Goal: Information Seeking & Learning: Learn about a topic

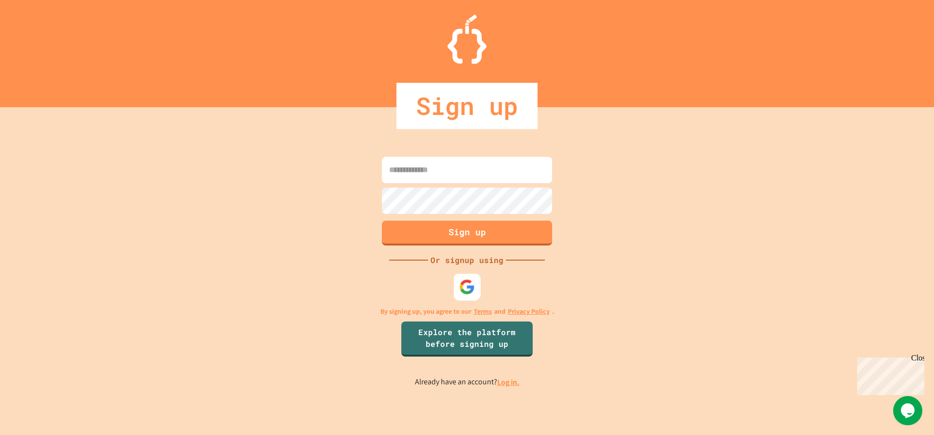
click at [466, 281] on img at bounding box center [467, 286] width 16 height 16
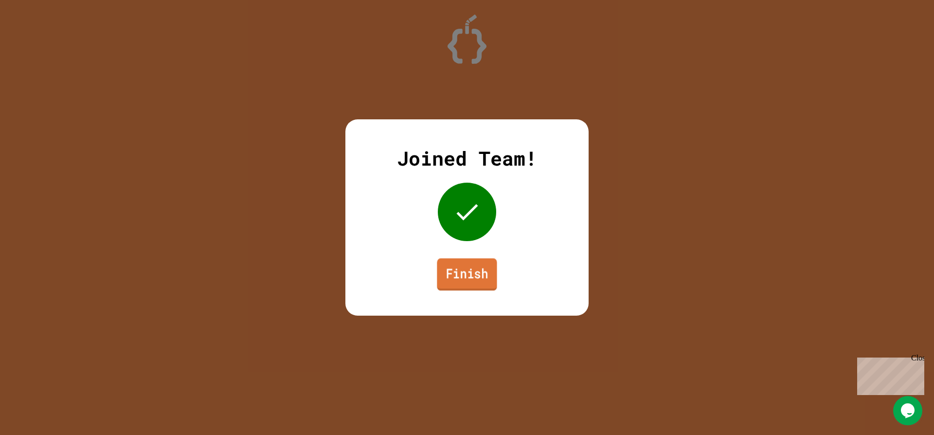
click at [460, 287] on link "Finish" at bounding box center [467, 274] width 60 height 32
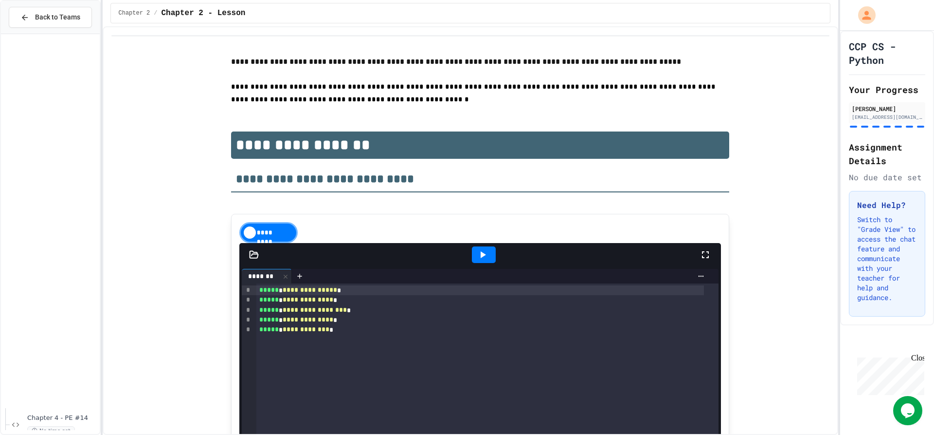
scroll to position [414, 0]
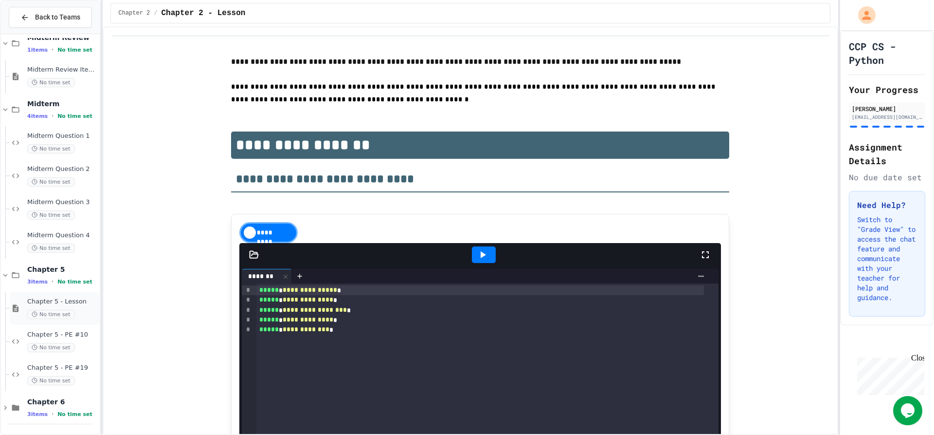
click at [83, 308] on div "Chapter 5 - Lesson No time set" at bounding box center [62, 307] width 71 height 21
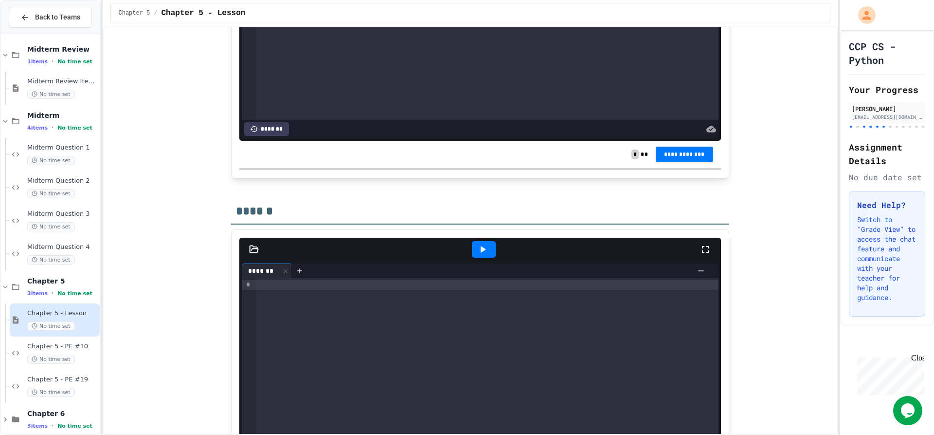
scroll to position [4039, 0]
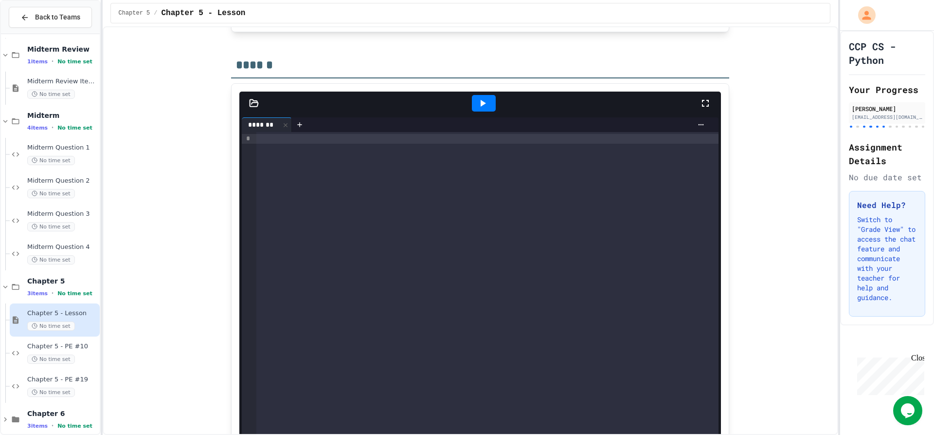
click at [469, 266] on div at bounding box center [487, 297] width 462 height 331
click at [75, 245] on span "Midterm Question 4" at bounding box center [62, 247] width 71 height 8
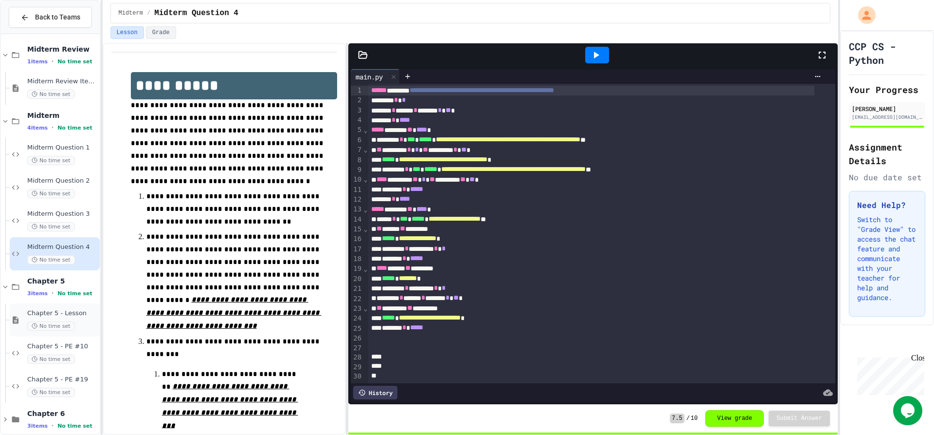
click at [74, 318] on div "Chapter 5 - Lesson No time set" at bounding box center [62, 319] width 71 height 21
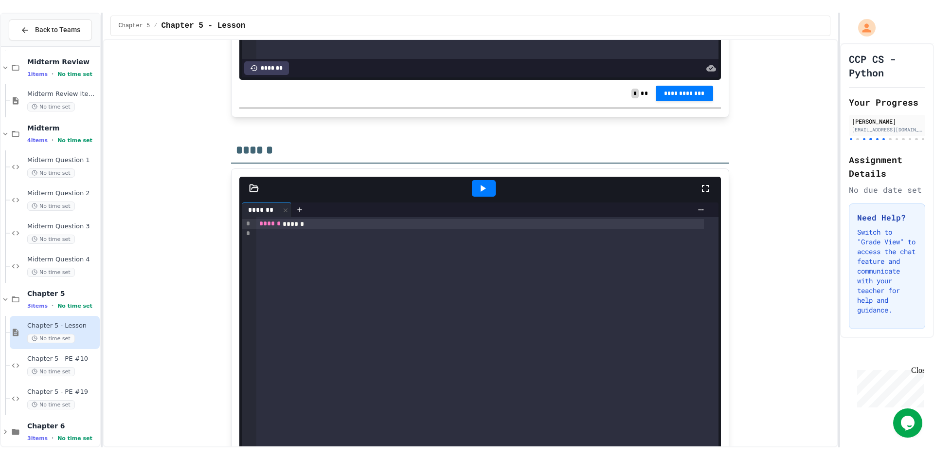
scroll to position [4015, 0]
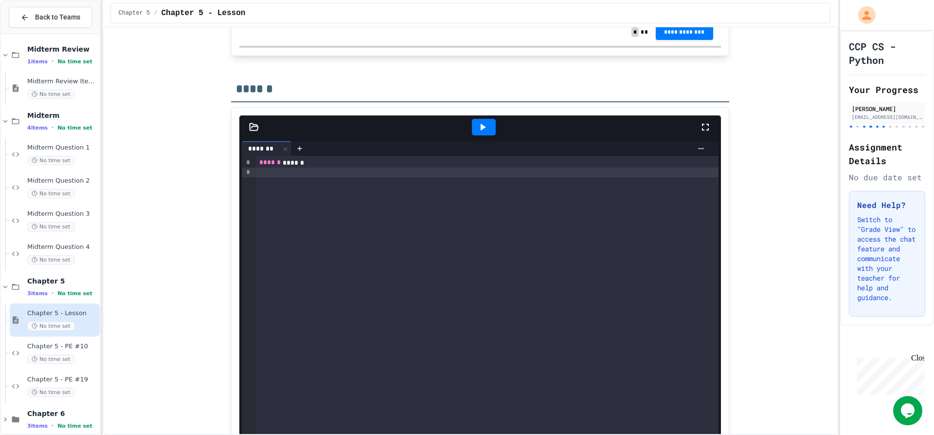
click at [501, 173] on div at bounding box center [487, 172] width 462 height 10
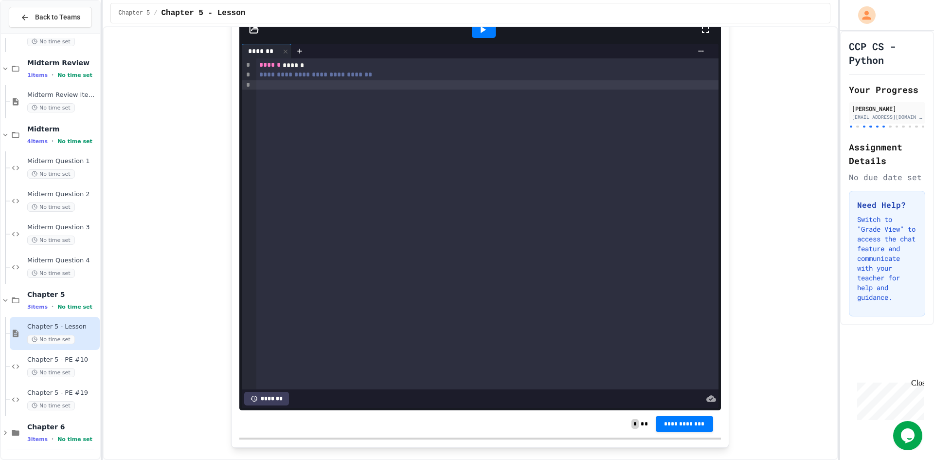
scroll to position [4064, 0]
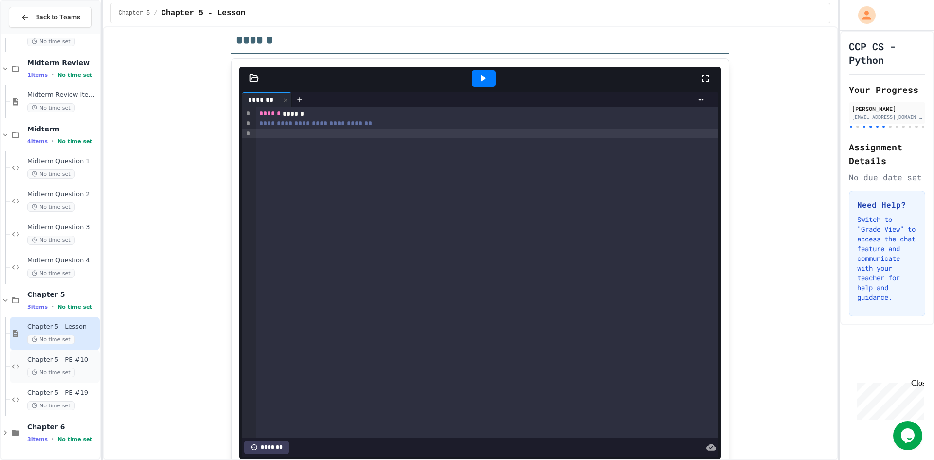
click at [63, 371] on span "No time set" at bounding box center [51, 372] width 48 height 9
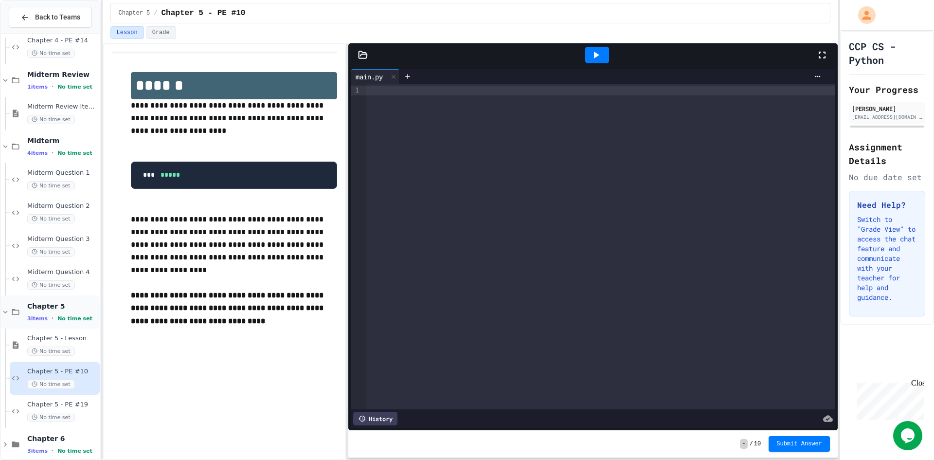
scroll to position [389, 0]
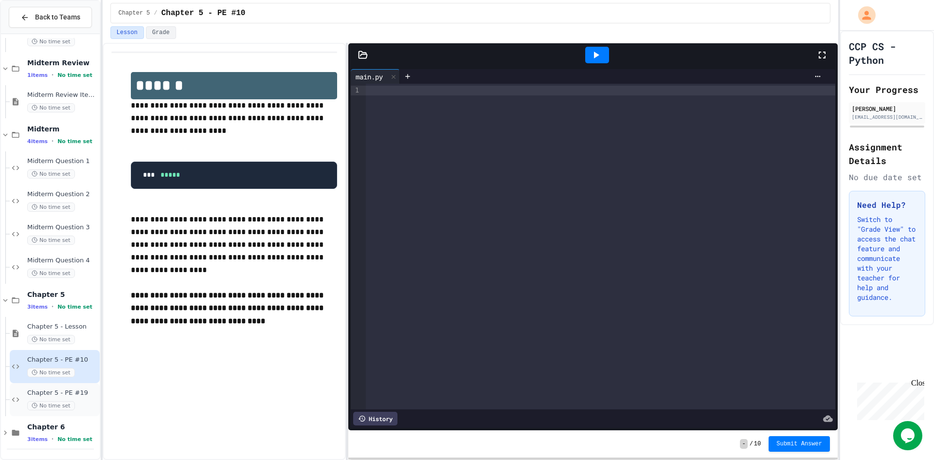
click at [60, 394] on span "Chapter 5 - PE #19" at bounding box center [62, 393] width 71 height 8
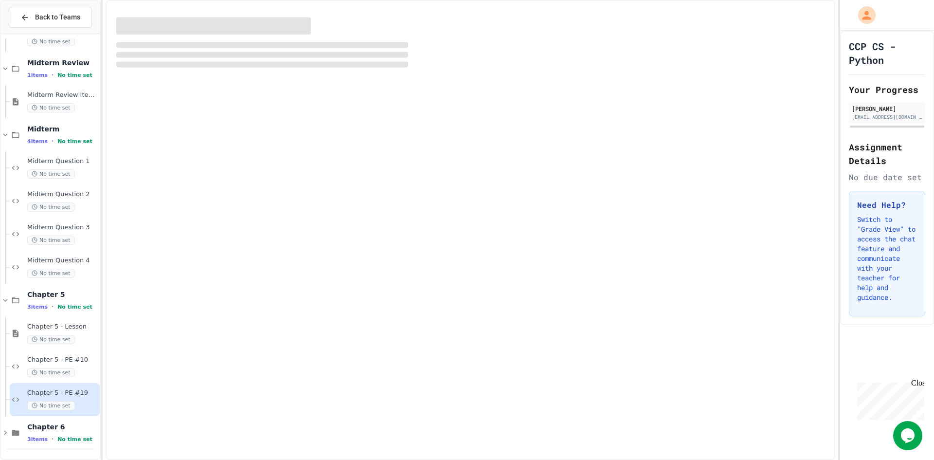
scroll to position [377, 0]
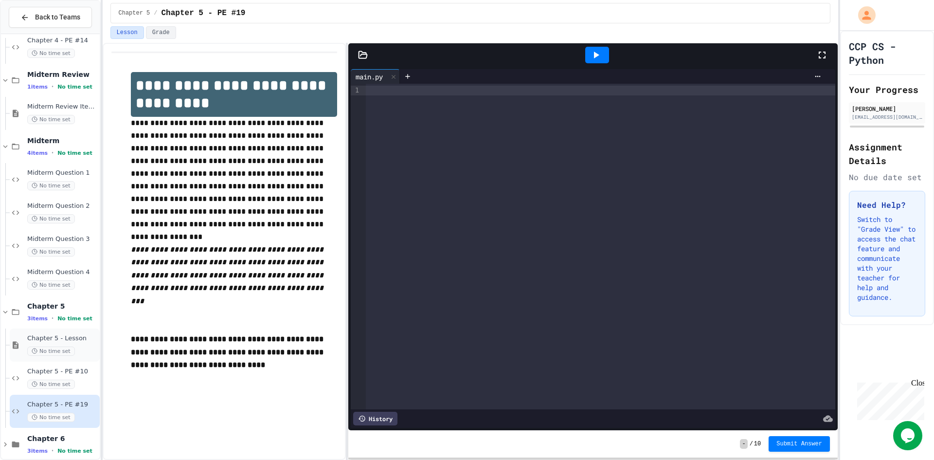
click at [65, 339] on span "Chapter 5 - Lesson" at bounding box center [62, 338] width 71 height 8
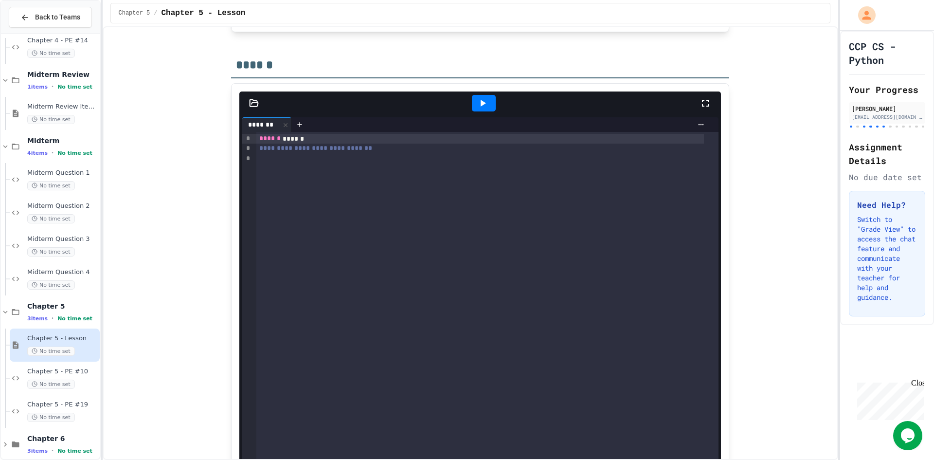
scroll to position [3990, 0]
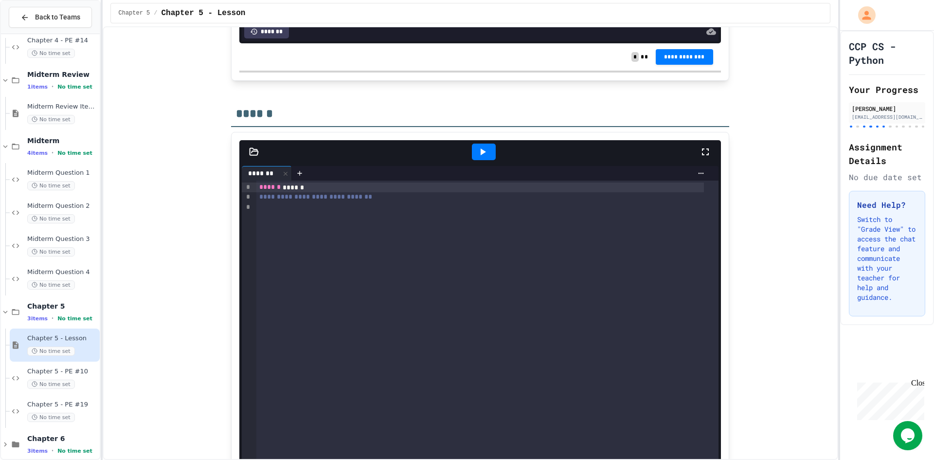
click at [257, 206] on div at bounding box center [487, 207] width 462 height 10
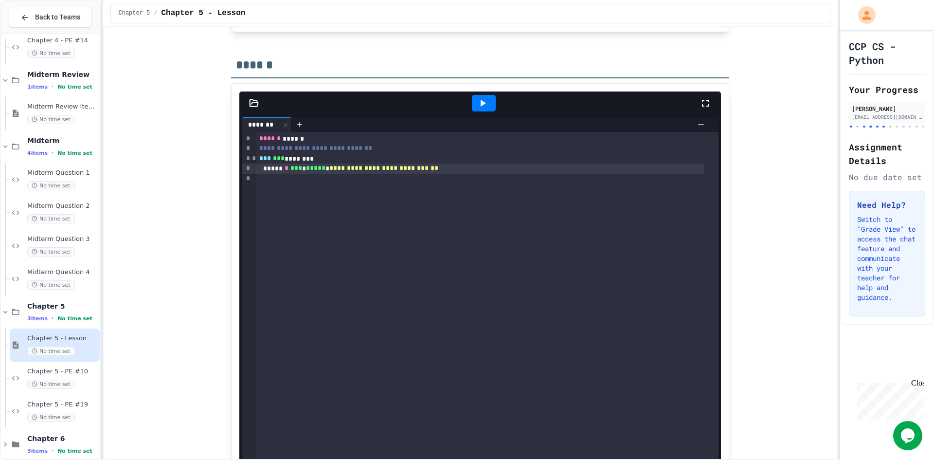
click at [394, 168] on span "**********" at bounding box center [379, 167] width 101 height 7
click at [394, 168] on span "**********" at bounding box center [383, 167] width 109 height 7
